Goal: Information Seeking & Learning: Find specific fact

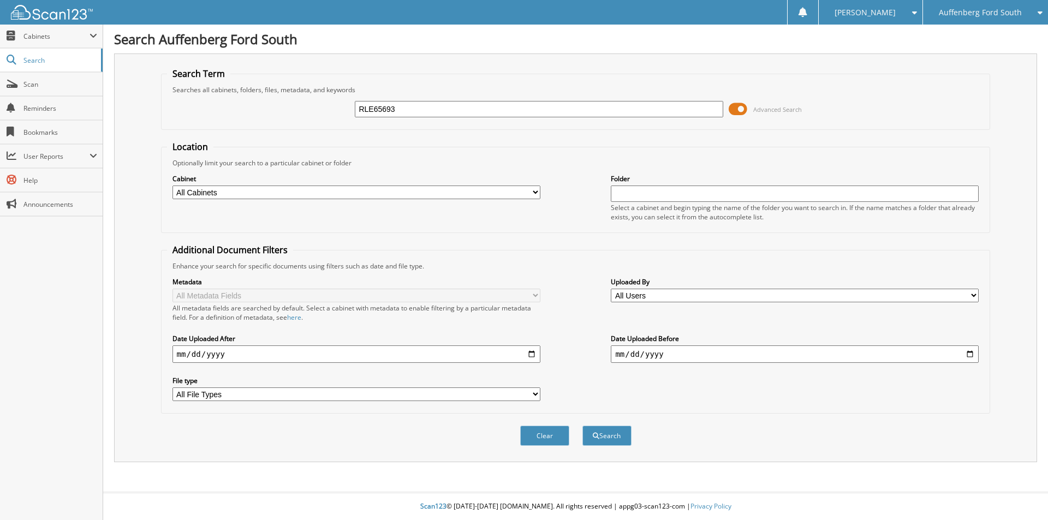
type input "RLE65693"
click at [582, 426] on button "Search" at bounding box center [606, 436] width 49 height 20
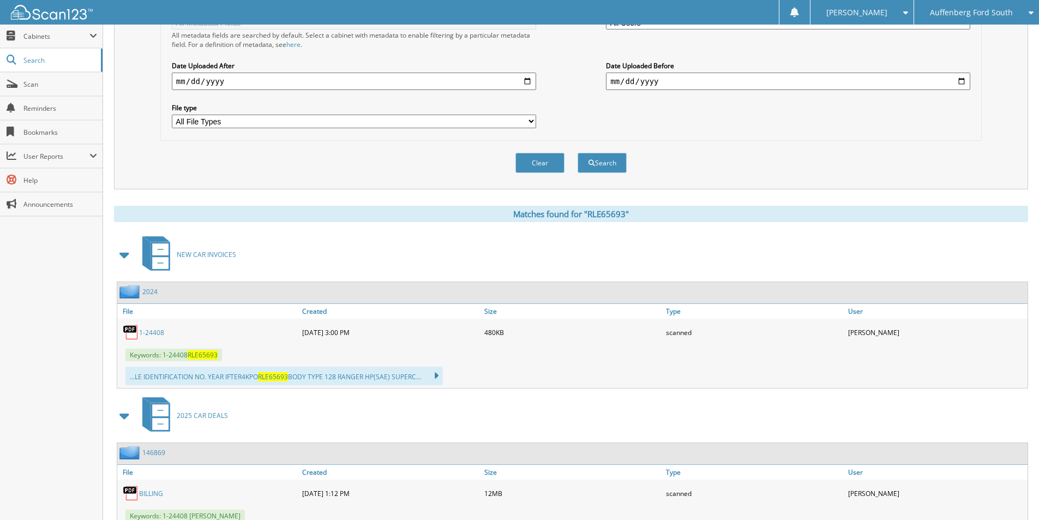
click at [154, 331] on link "1-24408" at bounding box center [151, 332] width 25 height 9
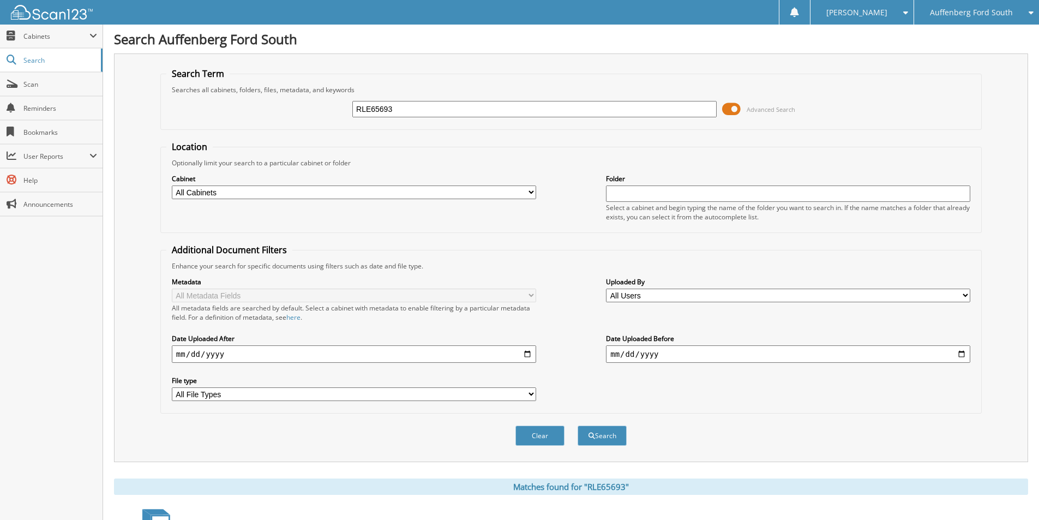
click at [970, 16] on span "Auffenberg Ford South" at bounding box center [971, 12] width 83 height 7
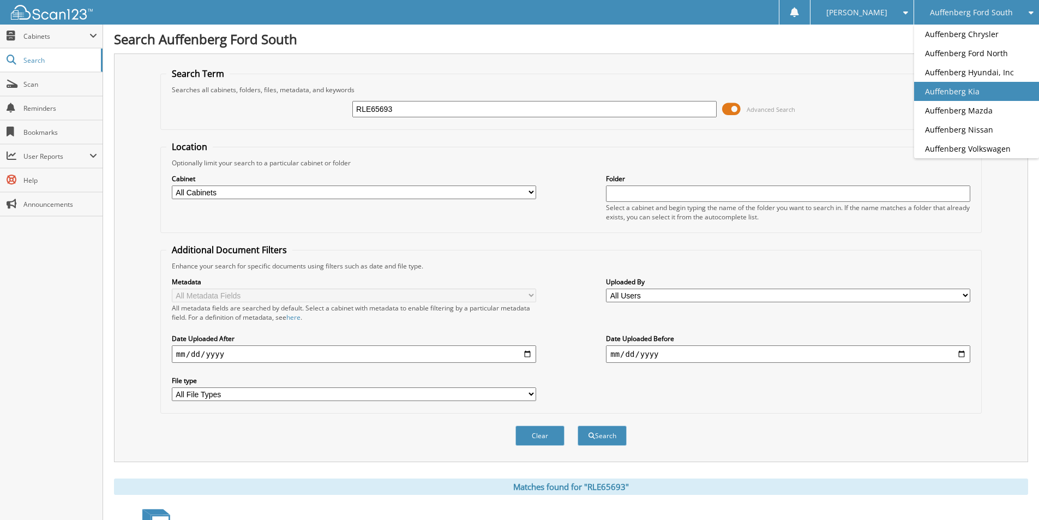
click at [981, 82] on link "Auffenberg Kia" at bounding box center [977, 91] width 125 height 19
